Goal: Go to known website: Access a specific website the user already knows

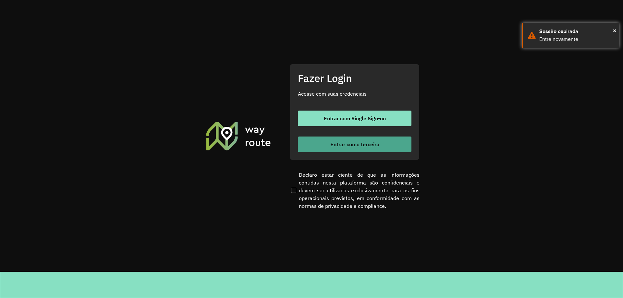
click at [343, 147] on span "Entrar como terceiro" at bounding box center [354, 144] width 49 height 5
